Goal: Task Accomplishment & Management: Use online tool/utility

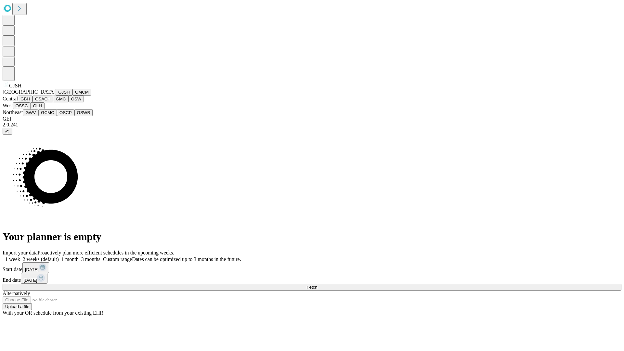
click at [56, 96] on button "GJSH" at bounding box center [64, 92] width 17 height 7
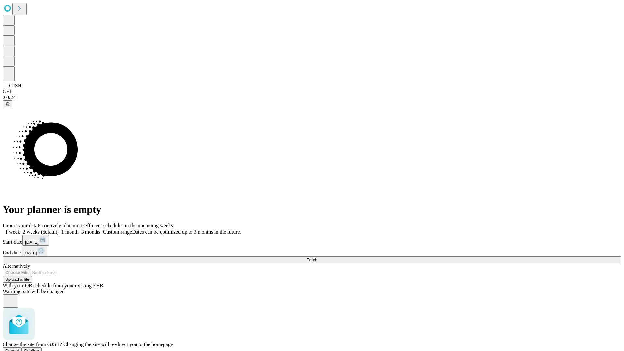
click at [39, 349] on span "Confirm" at bounding box center [31, 351] width 15 height 5
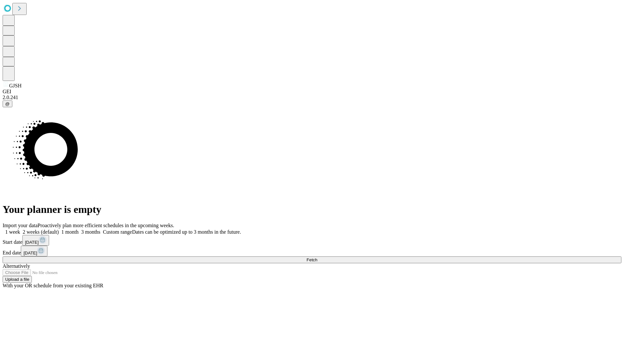
click at [20, 229] on label "1 week" at bounding box center [12, 232] width 18 height 6
click at [317, 258] on span "Fetch" at bounding box center [312, 260] width 11 height 5
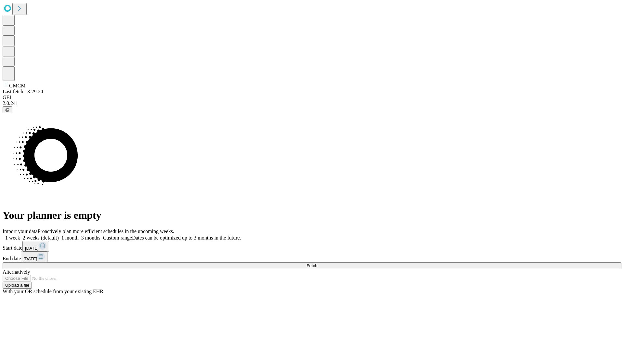
click at [20, 235] on label "1 week" at bounding box center [12, 238] width 18 height 6
click at [317, 263] on span "Fetch" at bounding box center [312, 265] width 11 height 5
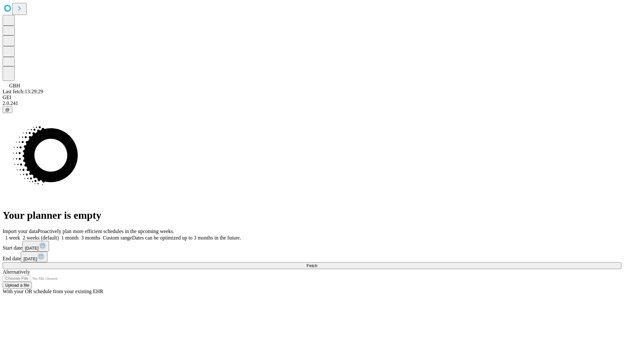
click at [20, 235] on label "1 week" at bounding box center [12, 238] width 18 height 6
click at [317, 263] on span "Fetch" at bounding box center [312, 265] width 11 height 5
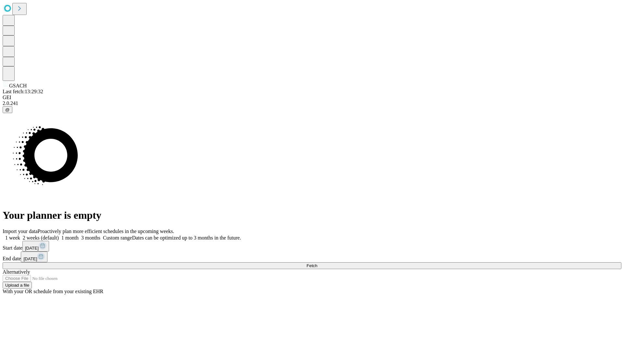
click at [20, 235] on label "1 week" at bounding box center [12, 238] width 18 height 6
click at [317, 263] on span "Fetch" at bounding box center [312, 265] width 11 height 5
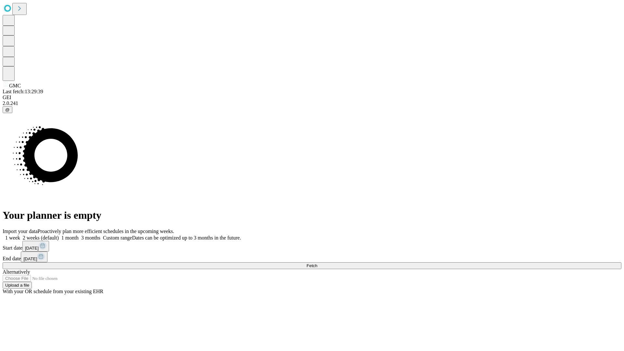
click at [20, 235] on label "1 week" at bounding box center [12, 238] width 18 height 6
click at [317, 263] on span "Fetch" at bounding box center [312, 265] width 11 height 5
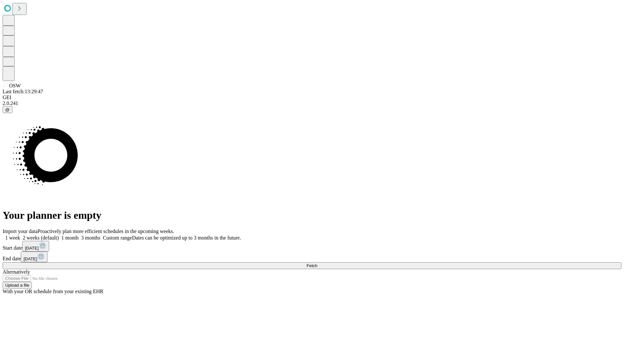
click at [317, 263] on span "Fetch" at bounding box center [312, 265] width 11 height 5
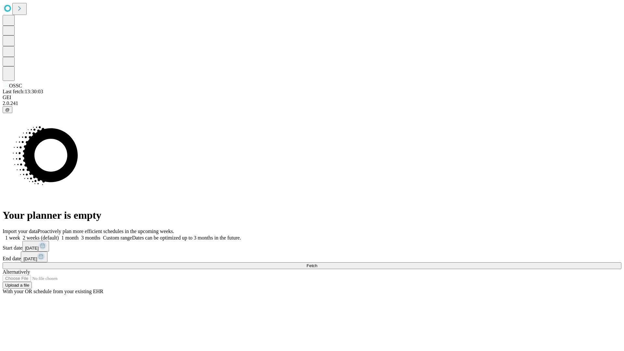
click at [317, 263] on span "Fetch" at bounding box center [312, 265] width 11 height 5
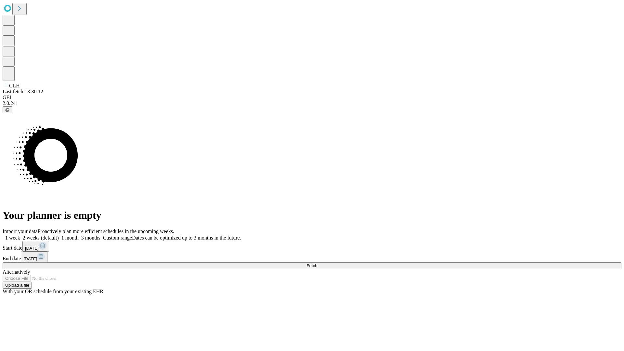
click at [20, 235] on label "1 week" at bounding box center [12, 238] width 18 height 6
click at [317, 263] on span "Fetch" at bounding box center [312, 265] width 11 height 5
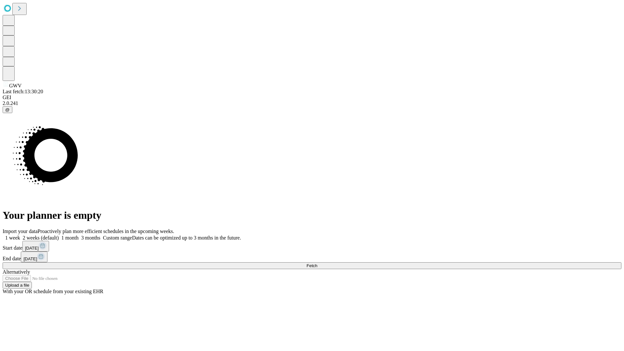
click at [20, 235] on label "1 week" at bounding box center [12, 238] width 18 height 6
click at [317, 263] on span "Fetch" at bounding box center [312, 265] width 11 height 5
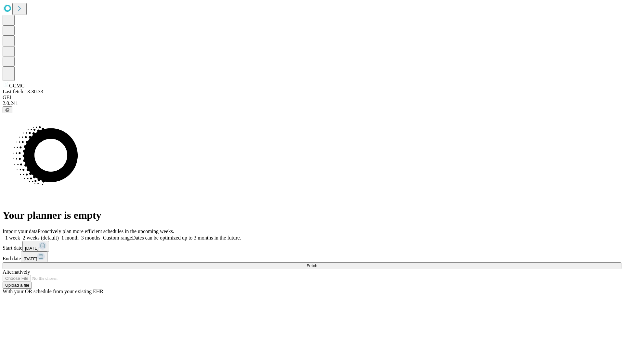
click at [20, 235] on label "1 week" at bounding box center [12, 238] width 18 height 6
click at [317, 263] on span "Fetch" at bounding box center [312, 265] width 11 height 5
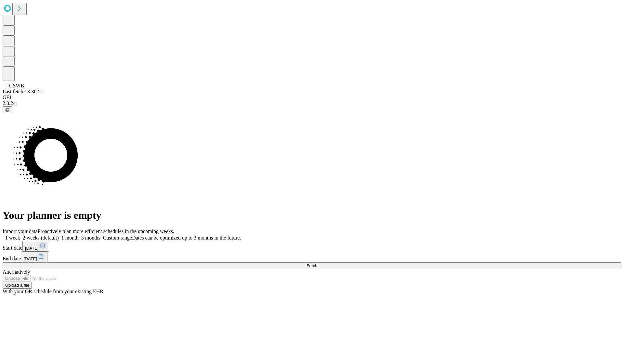
click at [20, 235] on label "1 week" at bounding box center [12, 238] width 18 height 6
click at [317, 263] on span "Fetch" at bounding box center [312, 265] width 11 height 5
